Goal: Browse casually

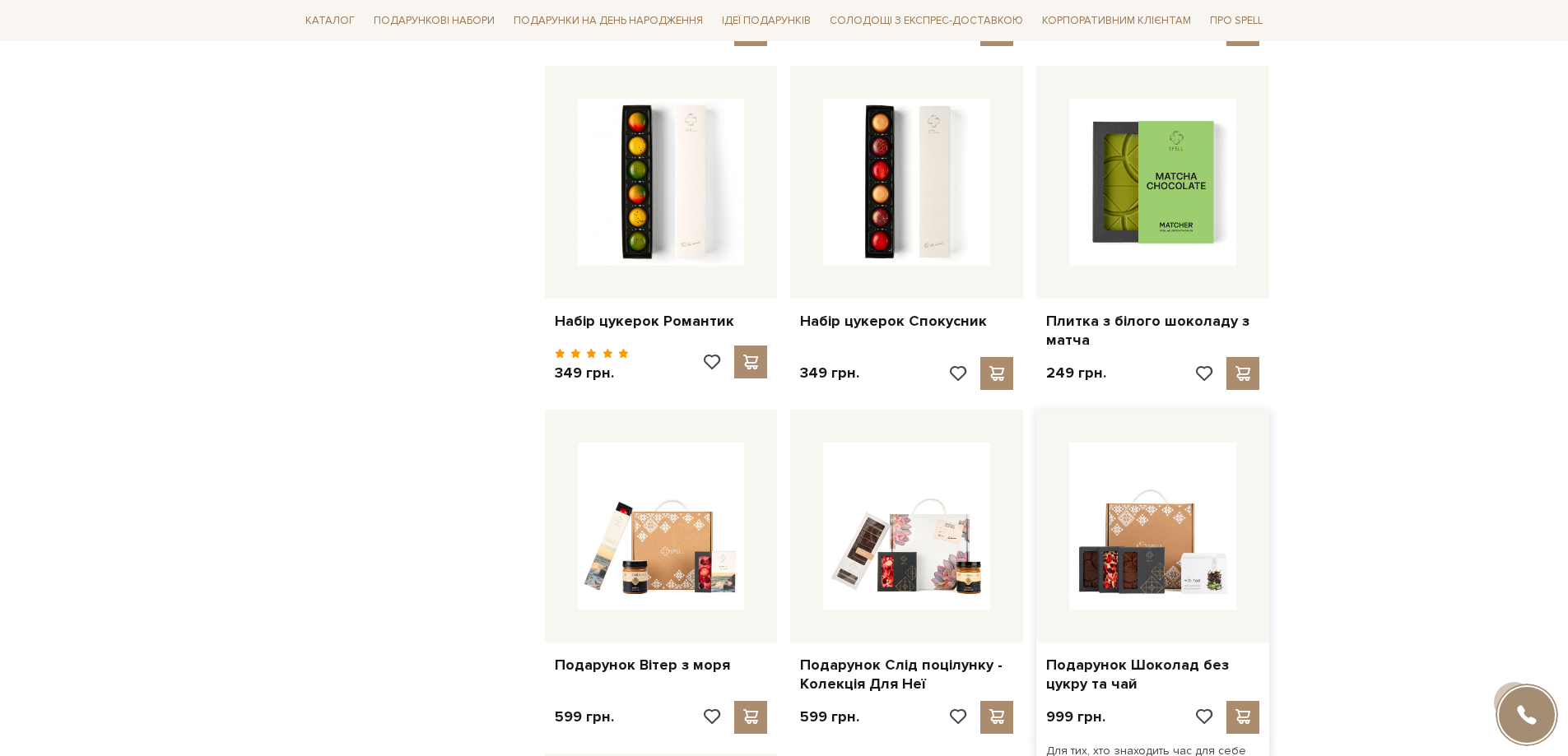
scroll to position [1564, 0]
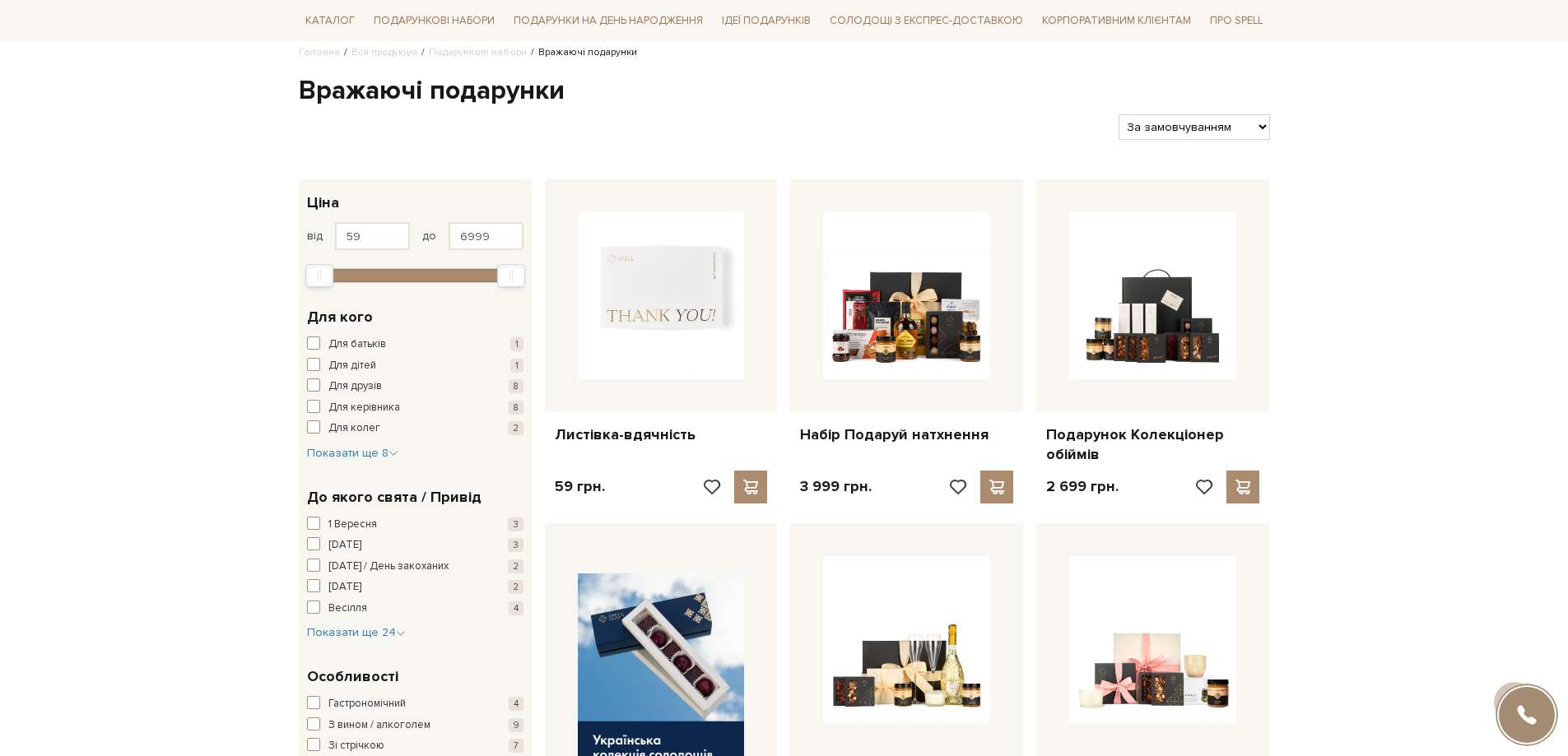
scroll to position [100, 0]
